Goal: Information Seeking & Learning: Learn about a topic

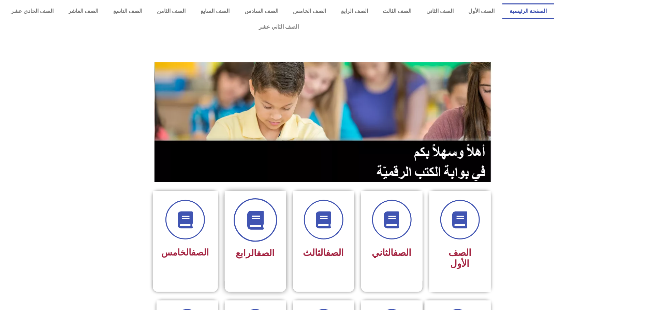
click at [257, 222] on span at bounding box center [256, 221] width 44 height 44
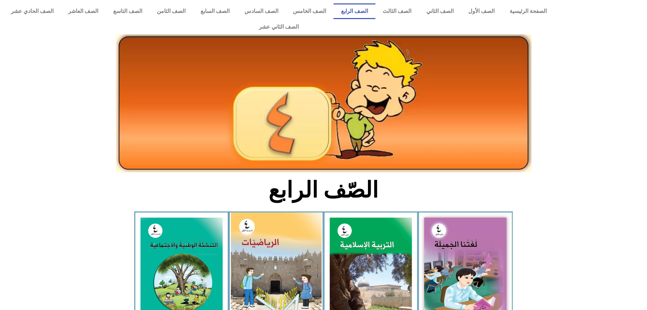
click at [246, 237] on img at bounding box center [276, 270] width 91 height 114
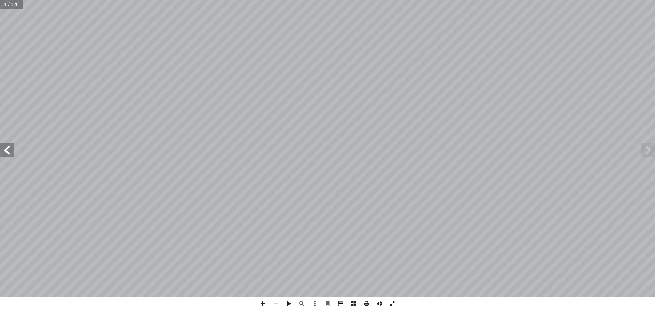
click at [340, 304] on span at bounding box center [340, 303] width 13 height 13
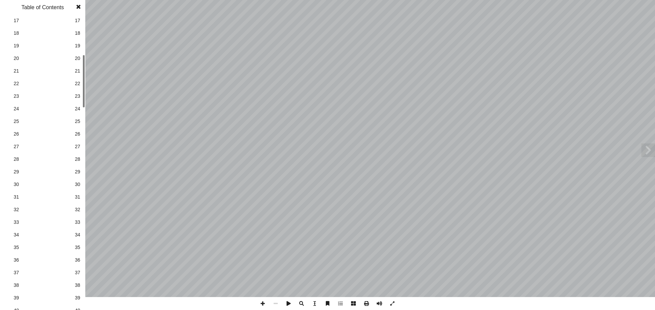
click at [79, 128] on link "26 26" at bounding box center [41, 134] width 77 height 13
click at [262, 307] on span at bounding box center [262, 303] width 13 height 13
click at [265, 304] on span at bounding box center [262, 303] width 13 height 13
click at [79, 8] on span at bounding box center [78, 7] width 12 height 14
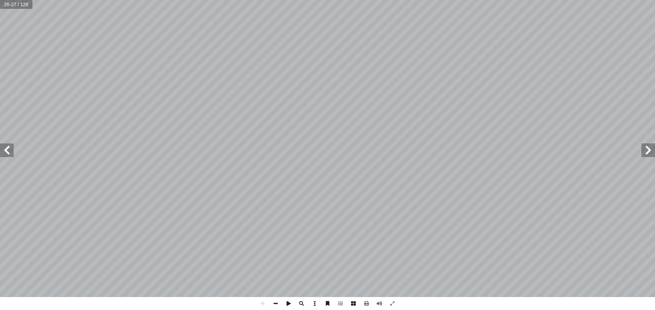
click at [3, 151] on span at bounding box center [7, 151] width 14 height 14
